Goal: Information Seeking & Learning: Find contact information

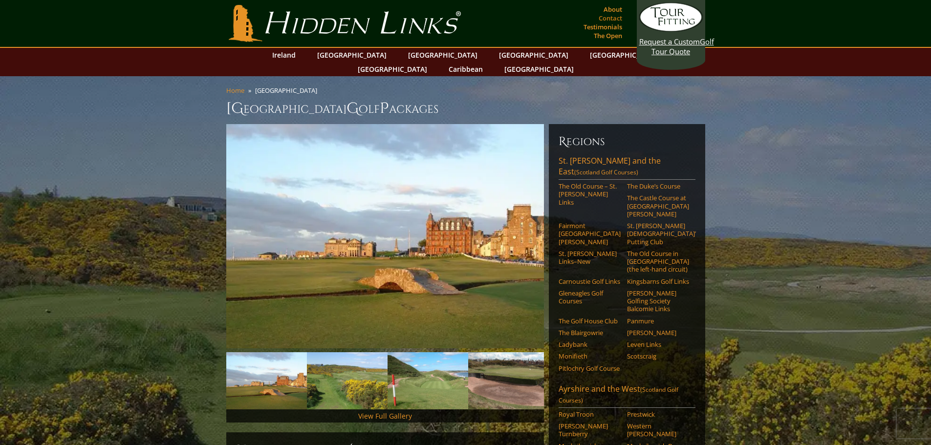
click at [605, 14] on link "Contact" at bounding box center [610, 18] width 28 height 14
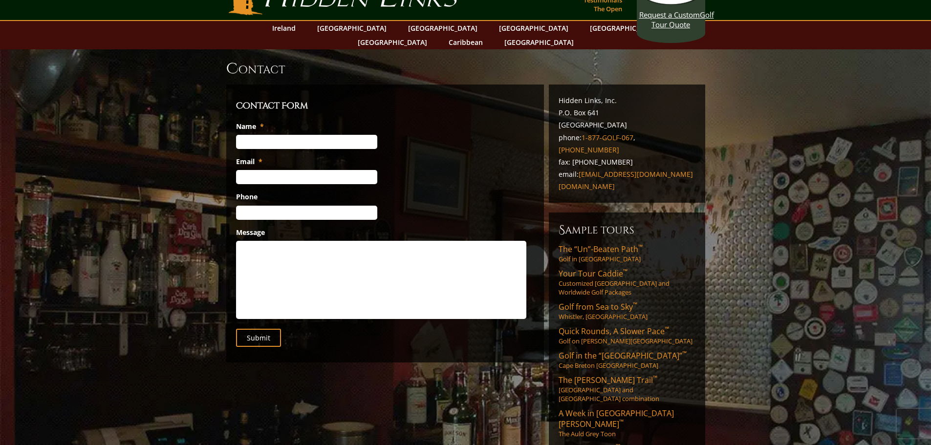
scroll to position [49, 0]
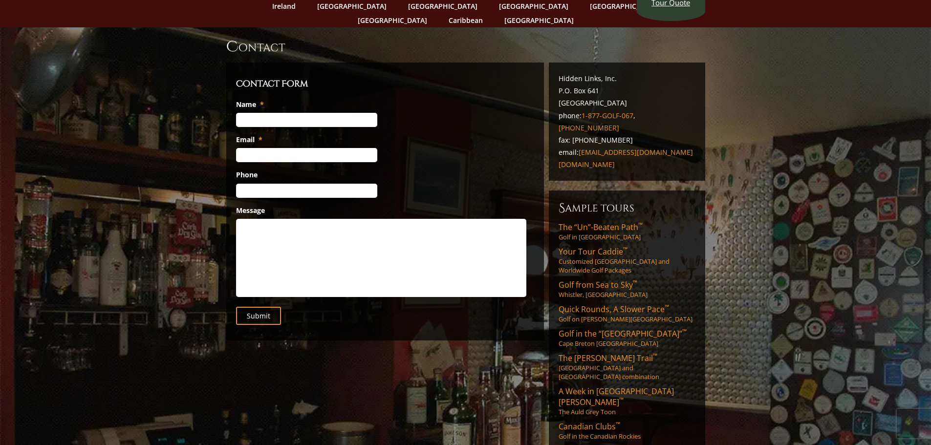
drag, startPoint x: 637, startPoint y: 87, endPoint x: 604, endPoint y: 90, distance: 32.9
click at [604, 90] on p "Hidden Links, Inc. P.O. Box 641 Flagler Beach, FL 32136 phone: 1-877-GOLF-067 ,…" at bounding box center [627, 121] width 137 height 99
copy p "FL 32136"
drag, startPoint x: 600, startPoint y: 77, endPoint x: 558, endPoint y: 75, distance: 41.6
click at [559, 75] on p "Hidden Links, Inc. P.O. Box 641 Flagler Beach, FL 32136 phone: 1-877-GOLF-067 ,…" at bounding box center [627, 121] width 137 height 99
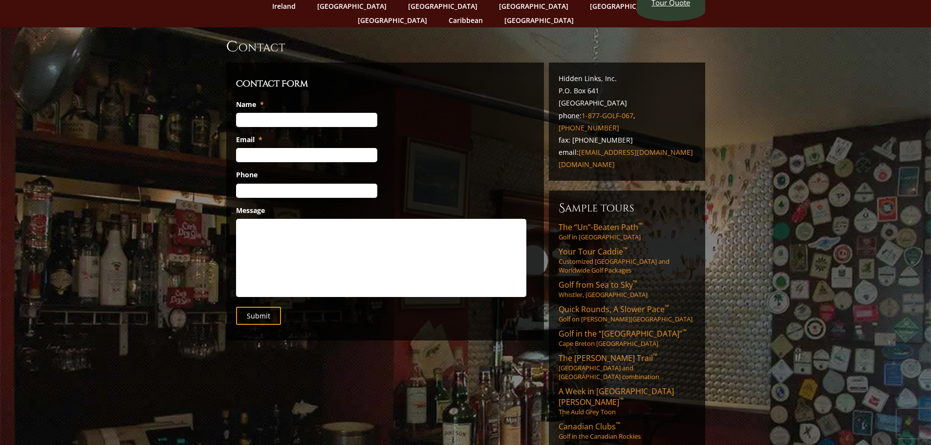
click at [562, 75] on p "Hidden Links, Inc. P.O. Box 641 Flagler Beach, FL 32136 phone: 1-877-GOLF-067 ,…" at bounding box center [627, 121] width 137 height 99
drag, startPoint x: 557, startPoint y: 75, endPoint x: 631, endPoint y: 88, distance: 75.4
click at [631, 88] on div "Hidden Links, Inc. P.O. Box 641 Flagler Beach, FL 32136 phone: 1-877-GOLF-067 ,…" at bounding box center [627, 122] width 156 height 118
copy p "P.O. Box 641 Flagler Beach, FL 32136"
drag, startPoint x: 694, startPoint y: 100, endPoint x: 640, endPoint y: 102, distance: 54.3
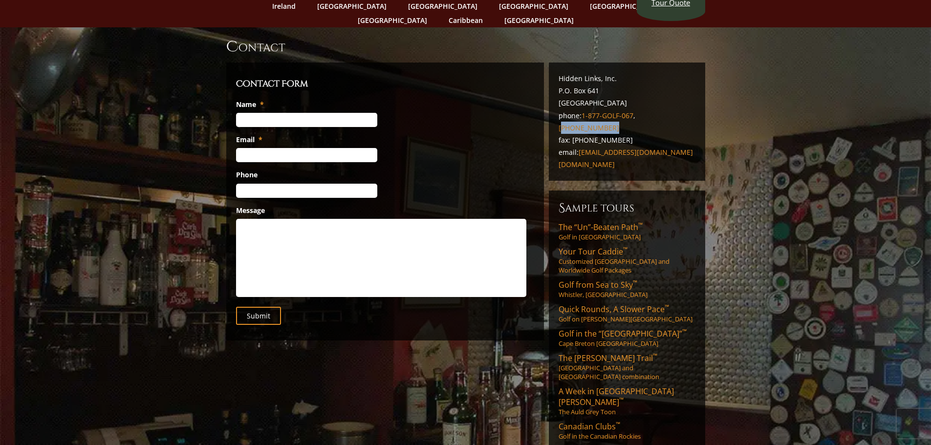
click at [640, 102] on p "Hidden Links, Inc. P.O. Box 641 Flagler Beach, FL 32136 phone: 1-877-GOLF-067 ,…" at bounding box center [627, 121] width 137 height 99
